Goal: Task Accomplishment & Management: Manage account settings

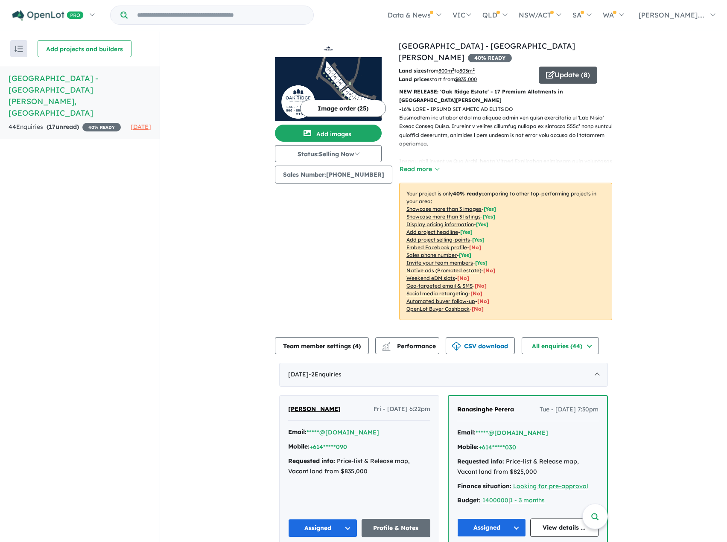
click at [552, 67] on button "Update ( 8 )" at bounding box center [568, 75] width 59 height 17
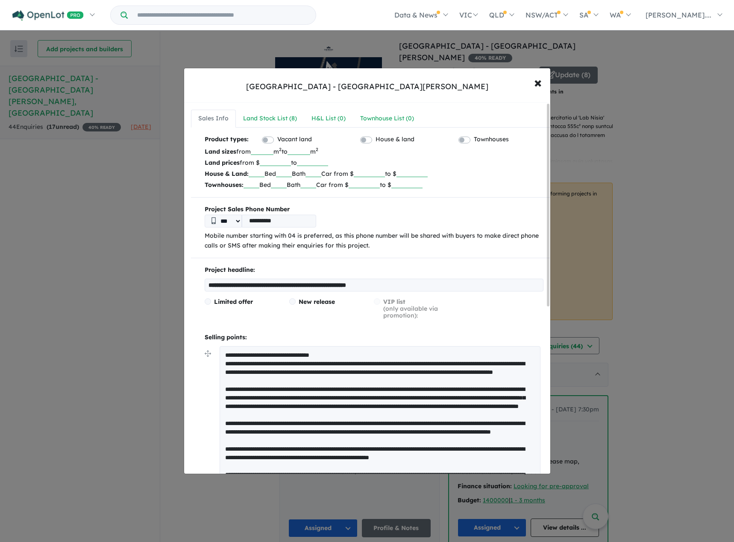
click at [279, 161] on input "******" at bounding box center [275, 162] width 31 height 9
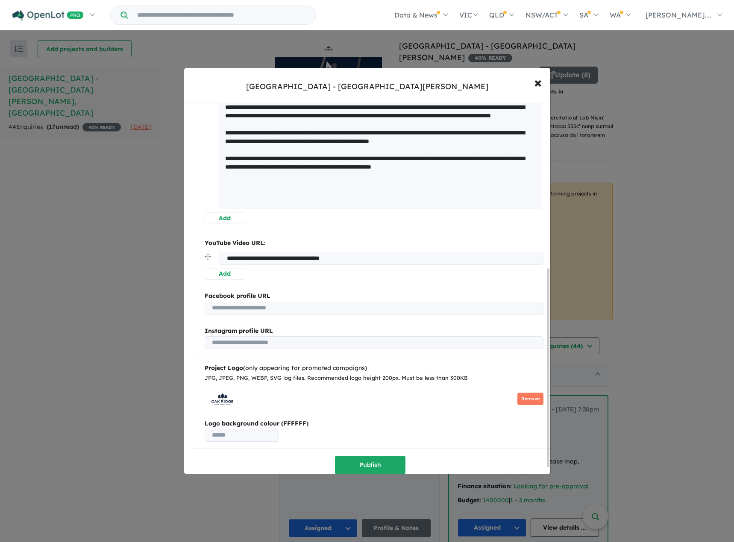
scroll to position [322, 0]
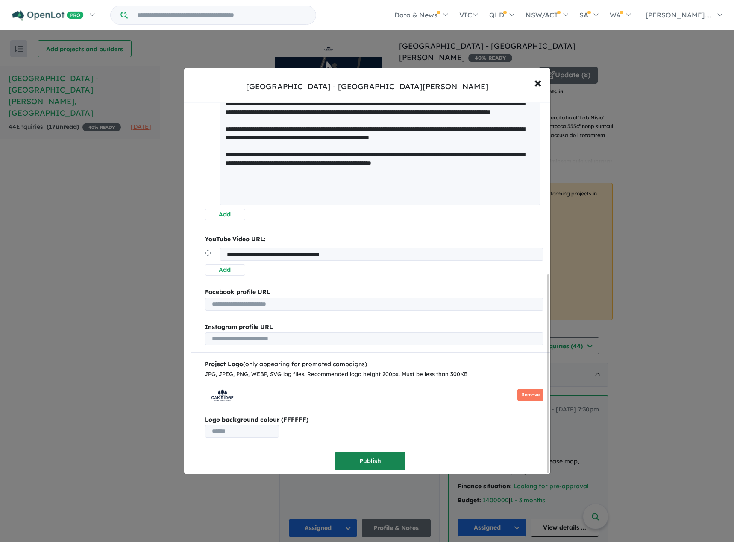
type input "******"
click at [375, 453] on button "Publish" at bounding box center [370, 461] width 70 height 18
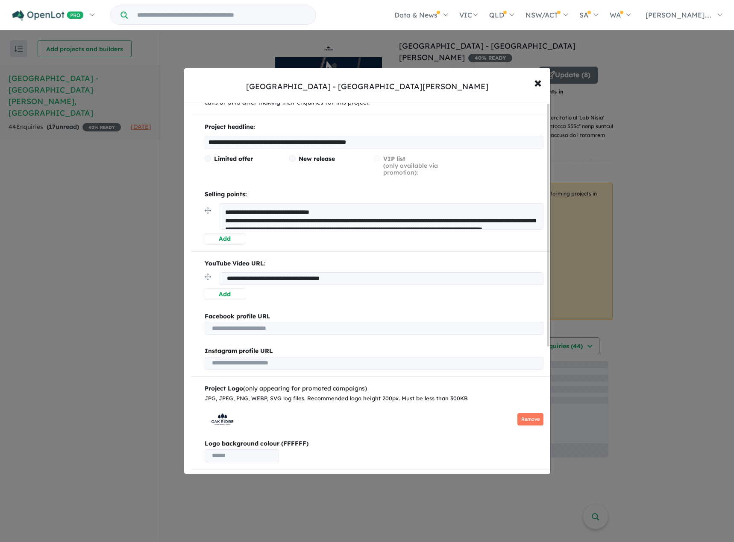
scroll to position [0, 0]
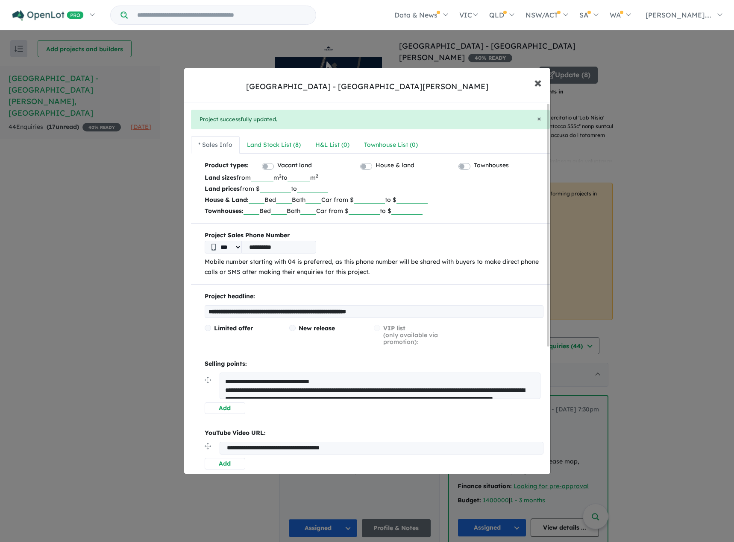
click at [538, 85] on span "×" at bounding box center [538, 82] width 8 height 18
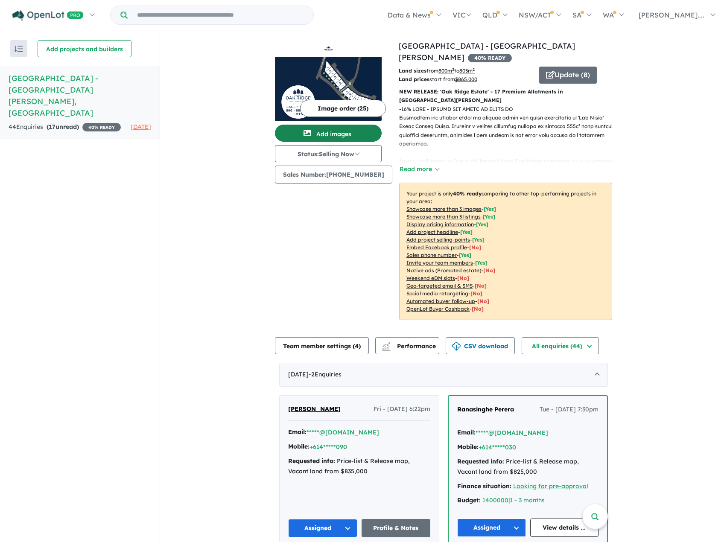
click at [343, 132] on button "Add images" at bounding box center [328, 133] width 107 height 17
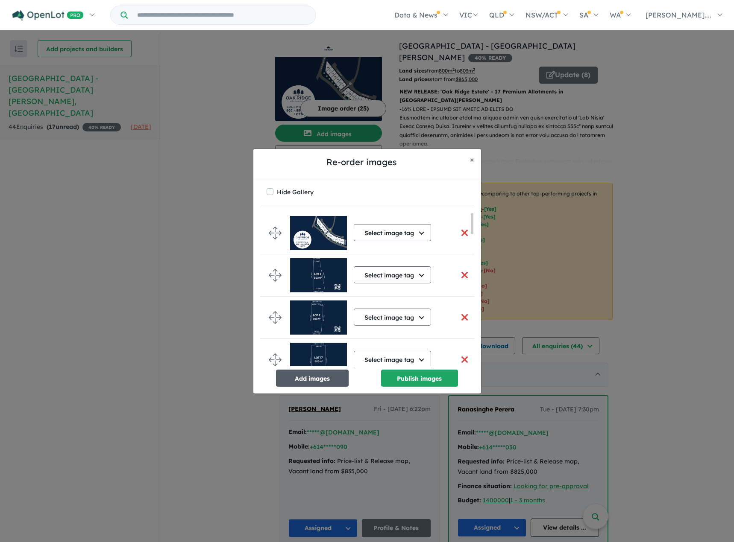
click at [306, 379] on button "Add images" at bounding box center [312, 378] width 73 height 17
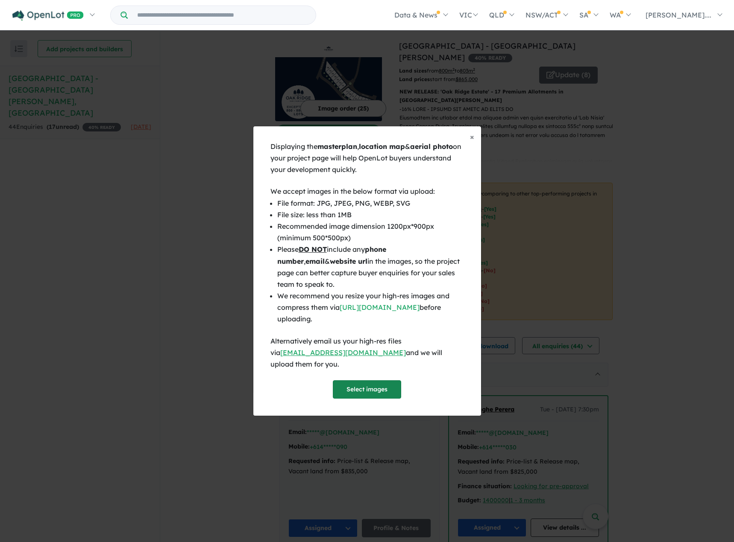
click at [352, 384] on button "Select images" at bounding box center [367, 390] width 68 height 18
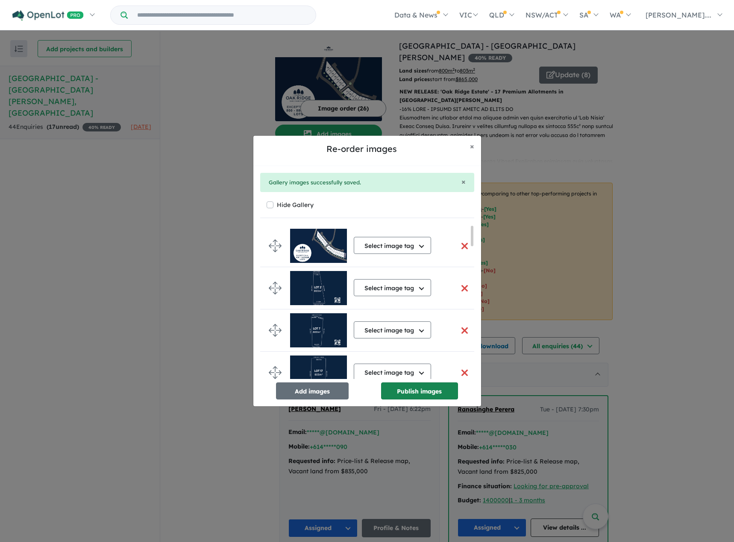
click at [415, 387] on button "Publish images" at bounding box center [419, 391] width 77 height 17
click at [422, 392] on button "Publish images" at bounding box center [419, 391] width 77 height 17
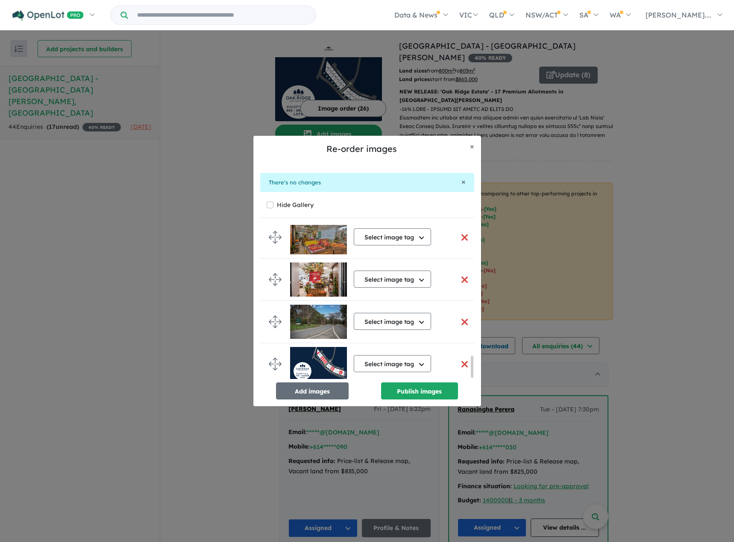
scroll to position [942, 0]
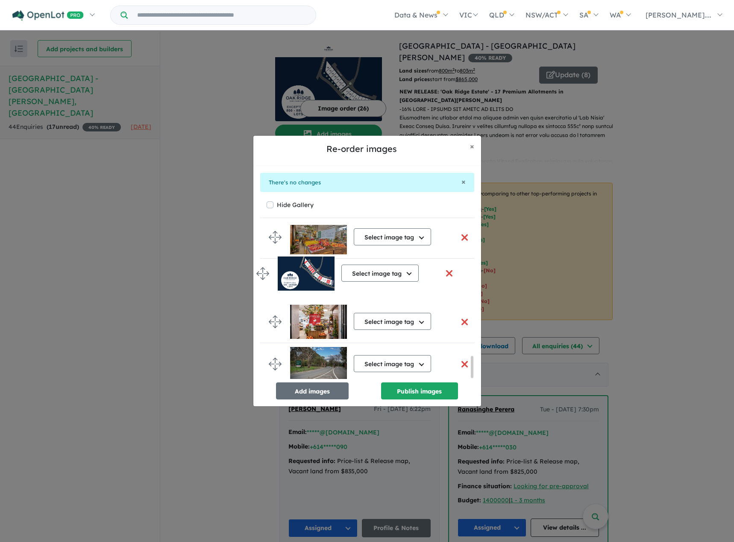
drag, startPoint x: 272, startPoint y: 357, endPoint x: 260, endPoint y: 269, distance: 88.8
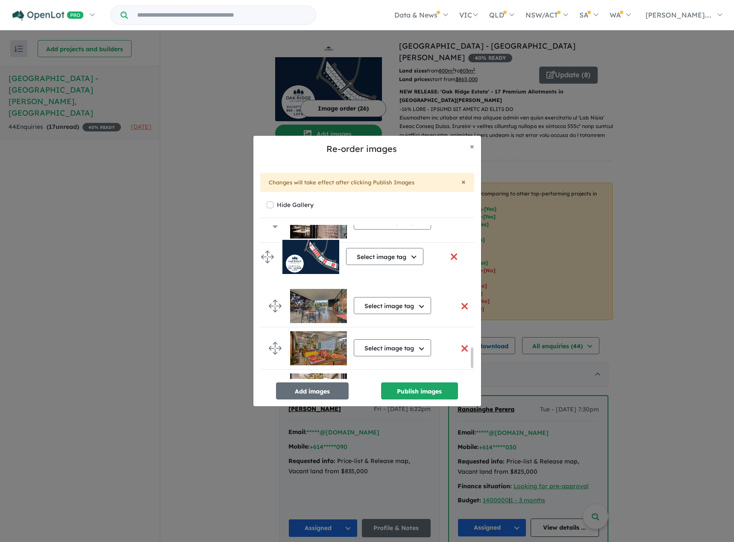
drag, startPoint x: 274, startPoint y: 347, endPoint x: 267, endPoint y: 254, distance: 93.0
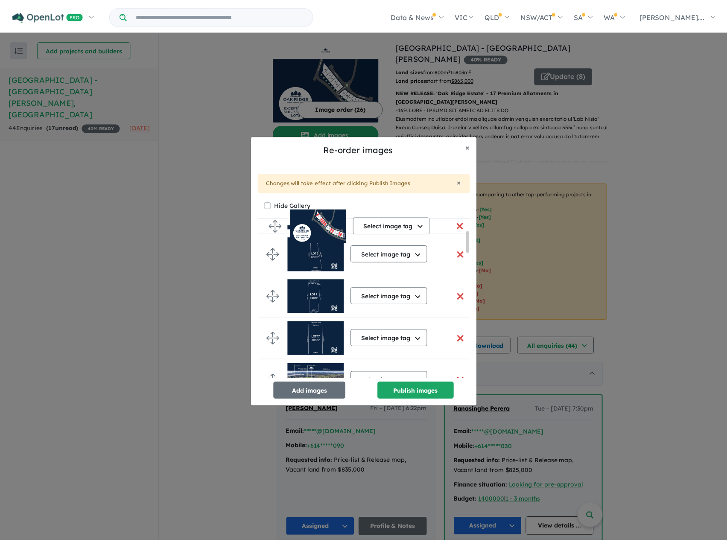
scroll to position [0, 0]
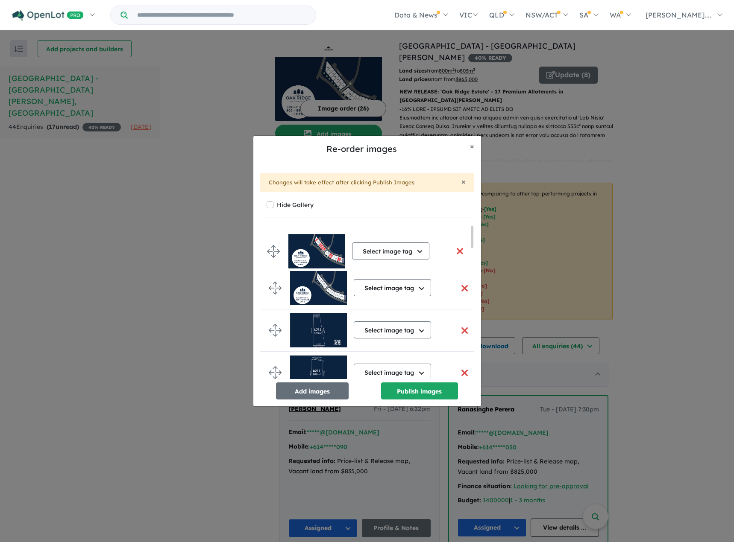
drag, startPoint x: 274, startPoint y: 265, endPoint x: 272, endPoint y: 251, distance: 14.6
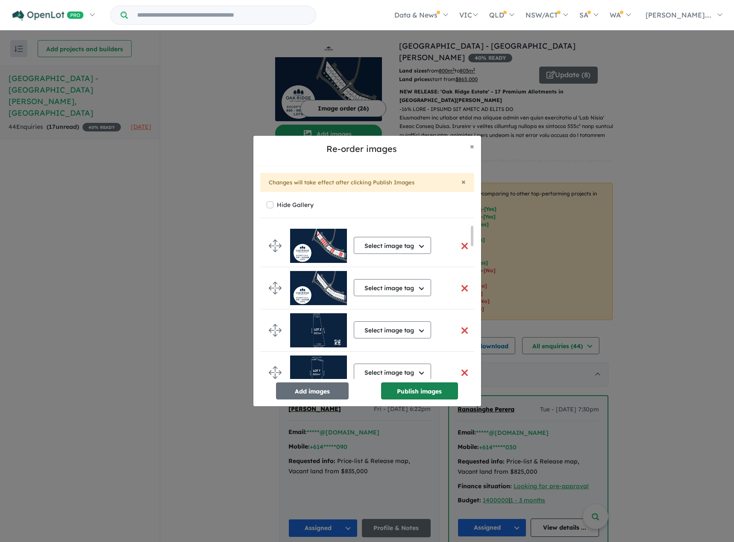
click at [430, 392] on button "Publish images" at bounding box center [419, 391] width 77 height 17
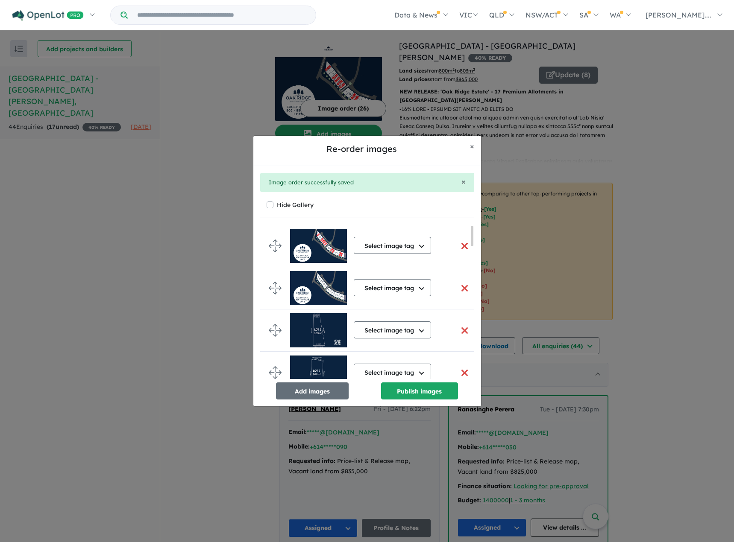
click at [463, 287] on button "button" at bounding box center [465, 288] width 18 height 18
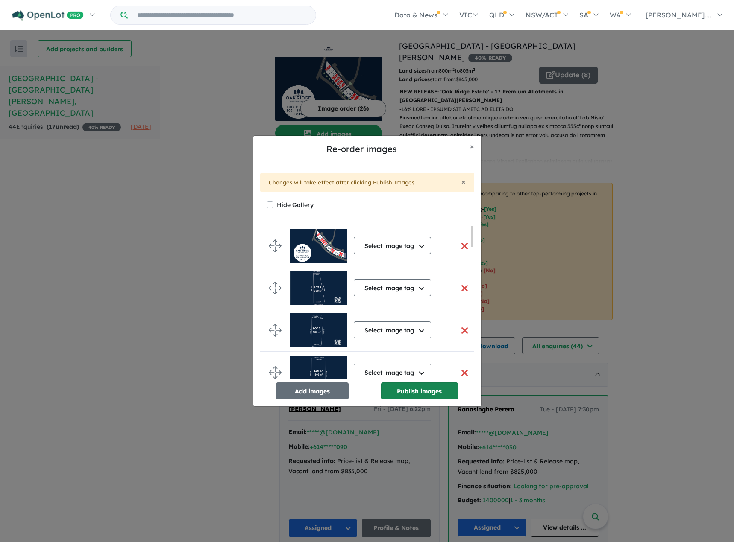
click at [430, 389] on button "Publish images" at bounding box center [419, 391] width 77 height 17
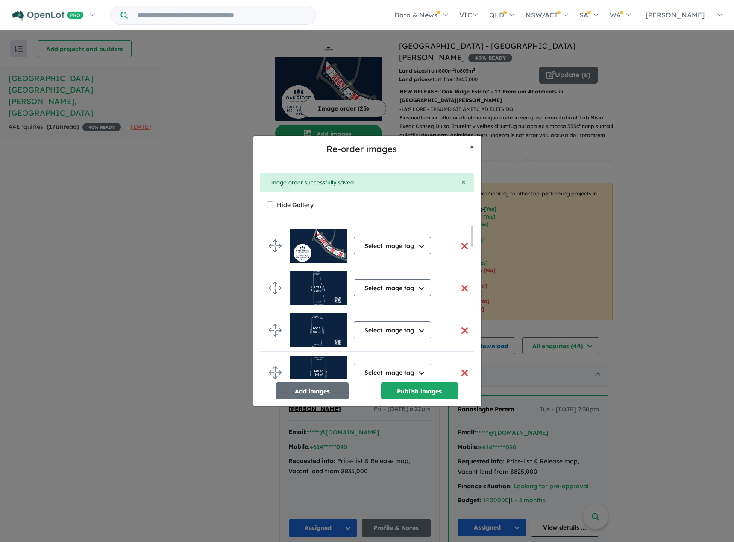
click at [471, 147] on span "×" at bounding box center [472, 146] width 4 height 10
